Goal: Use online tool/utility: Utilize a website feature to perform a specific function

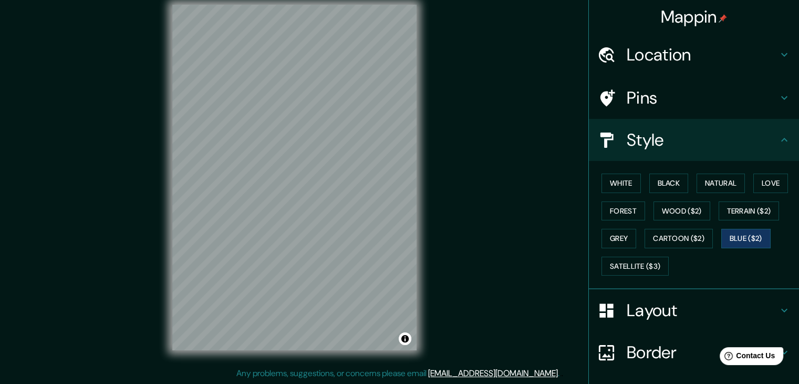
scroll to position [76, 0]
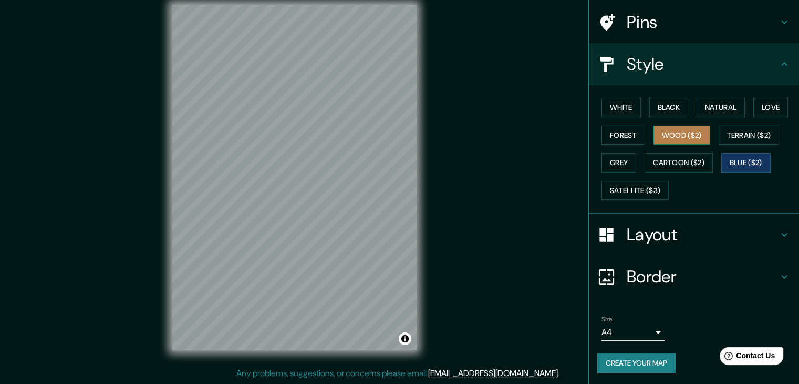
click at [660, 136] on button "Wood ($2)" at bounding box center [682, 135] width 57 height 19
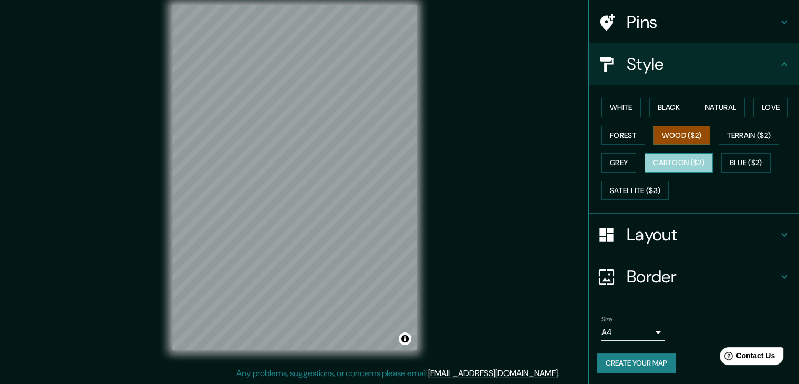
click at [659, 156] on button "Cartoon ($2)" at bounding box center [679, 162] width 68 height 19
click at [769, 229] on h4 "Layout" at bounding box center [702, 234] width 151 height 21
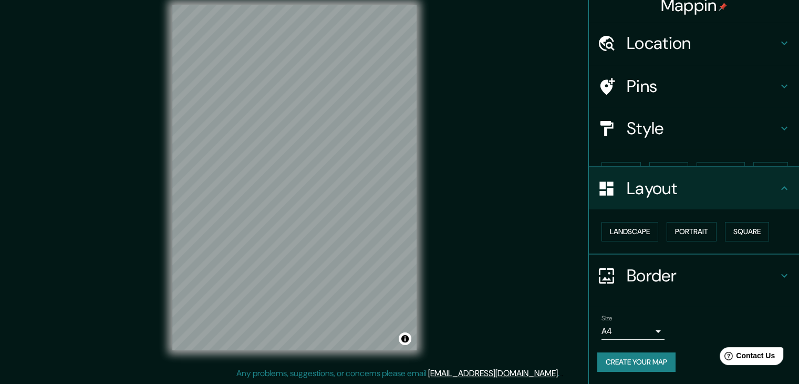
scroll to position [0, 0]
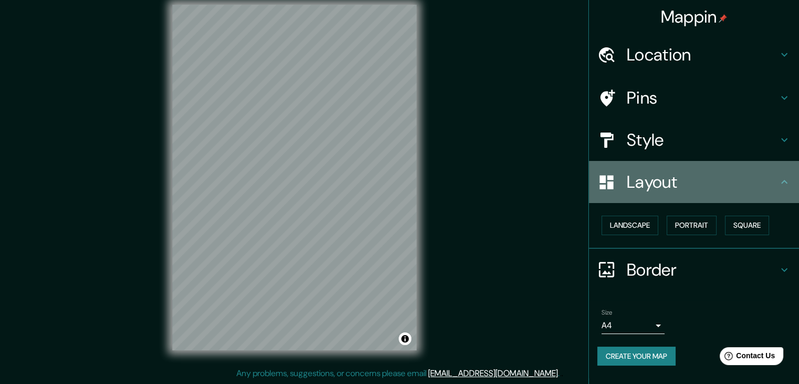
click at [766, 193] on div "Layout" at bounding box center [694, 182] width 210 height 42
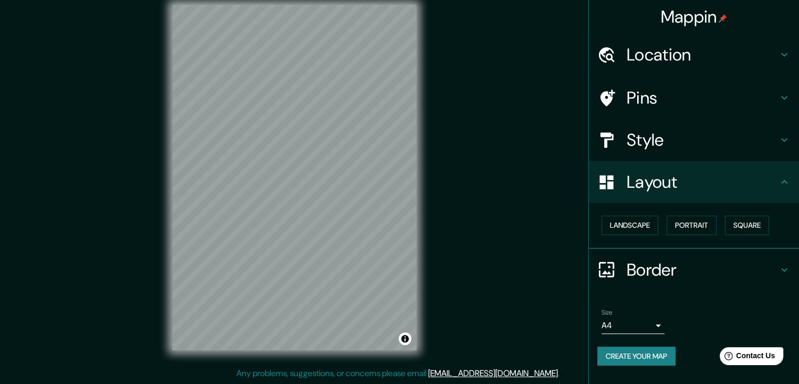
click at [755, 106] on h4 "Pins" at bounding box center [702, 97] width 151 height 21
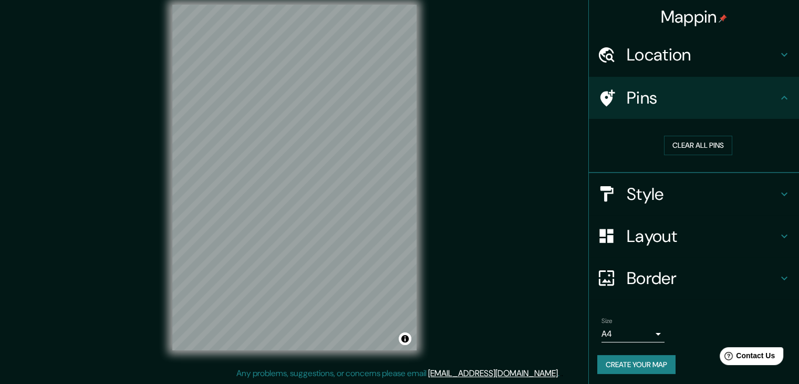
click at [680, 204] on div "Style" at bounding box center [694, 194] width 210 height 42
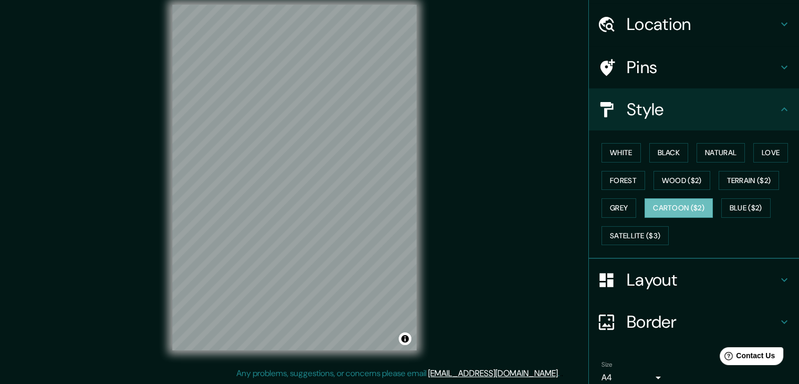
scroll to position [76, 0]
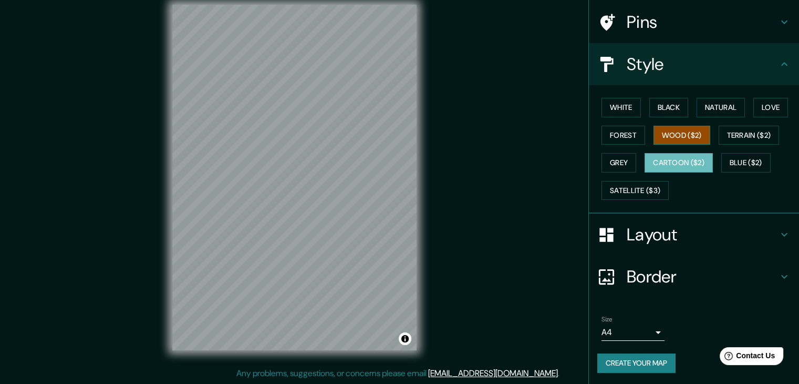
click at [677, 140] on button "Wood ($2)" at bounding box center [682, 135] width 57 height 19
click at [618, 137] on button "Forest" at bounding box center [624, 135] width 44 height 19
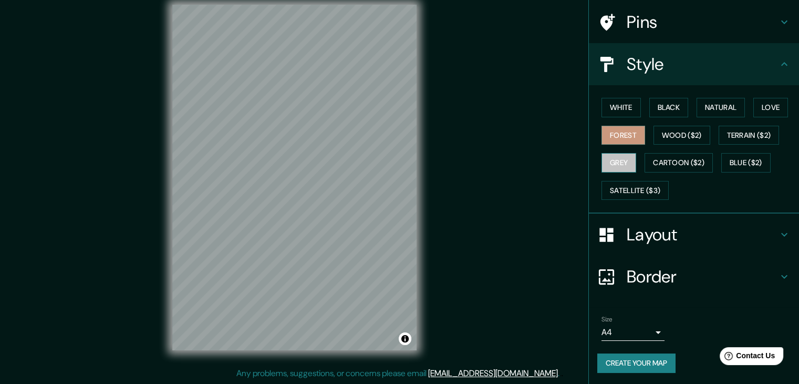
click at [622, 161] on button "Grey" at bounding box center [619, 162] width 35 height 19
click at [620, 141] on button "Forest" at bounding box center [624, 135] width 44 height 19
click at [621, 153] on button "Grey" at bounding box center [619, 162] width 35 height 19
click at [735, 158] on button "Blue ($2)" at bounding box center [746, 162] width 49 height 19
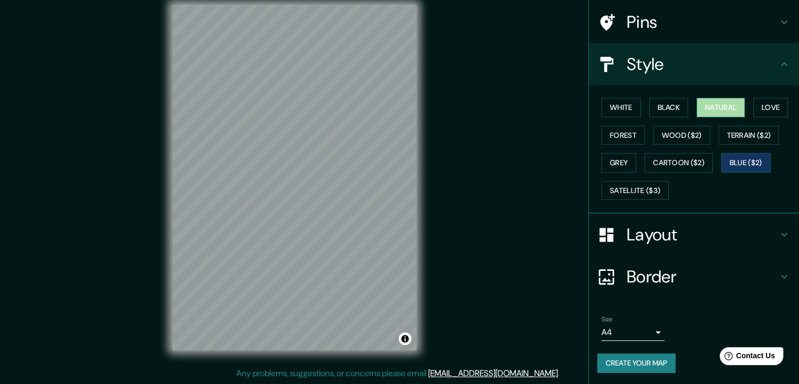
click at [716, 101] on button "Natural" at bounding box center [721, 107] width 48 height 19
click at [738, 153] on button "Blue ($2)" at bounding box center [746, 162] width 49 height 19
click at [381, 163] on div at bounding box center [377, 161] width 8 height 8
click at [687, 162] on button "Cartoon ($2)" at bounding box center [679, 162] width 68 height 19
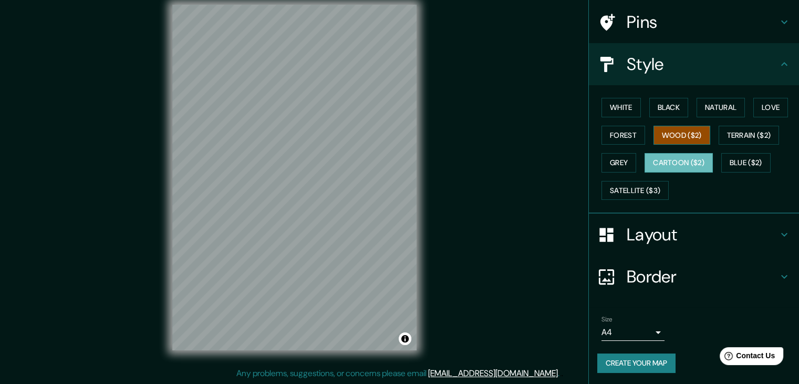
click at [685, 137] on button "Wood ($2)" at bounding box center [682, 135] width 57 height 19
click at [689, 165] on button "Cartoon ($2)" at bounding box center [679, 162] width 68 height 19
